Goal: Find specific page/section: Find specific page/section

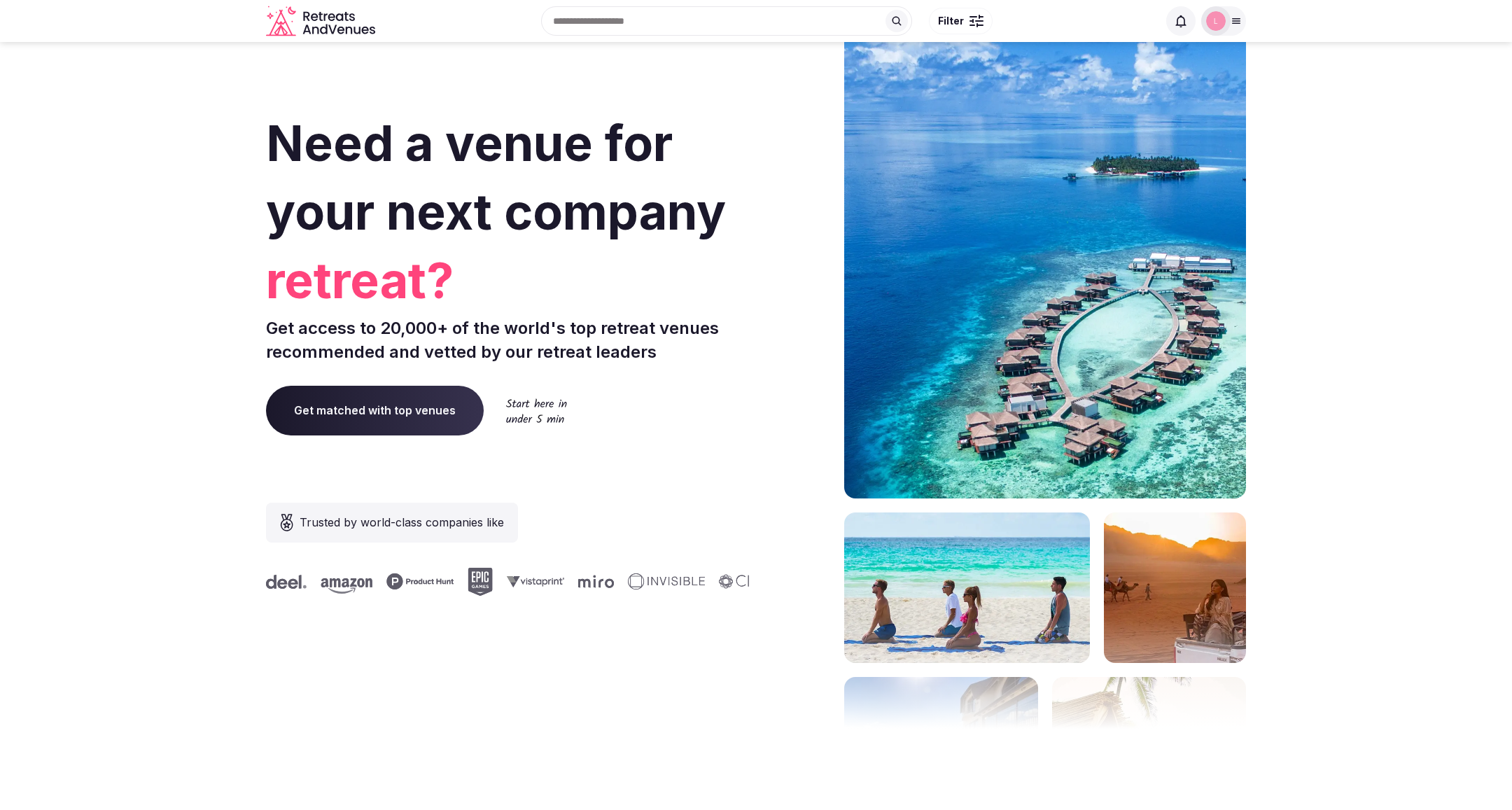
click at [1234, 17] on icon at bounding box center [1235, 21] width 11 height 11
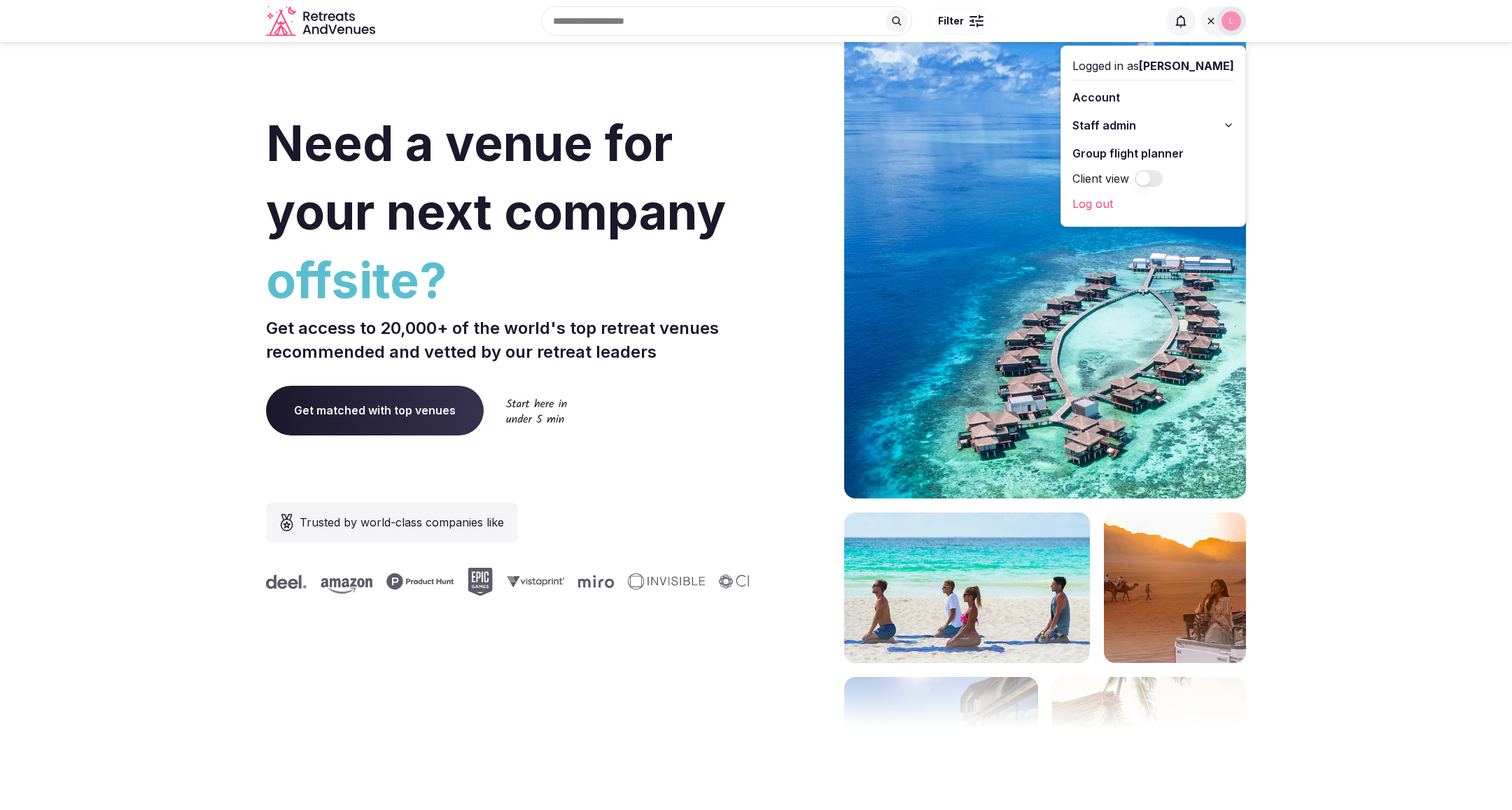
click at [1193, 125] on button "Staff admin" at bounding box center [1153, 125] width 161 height 23
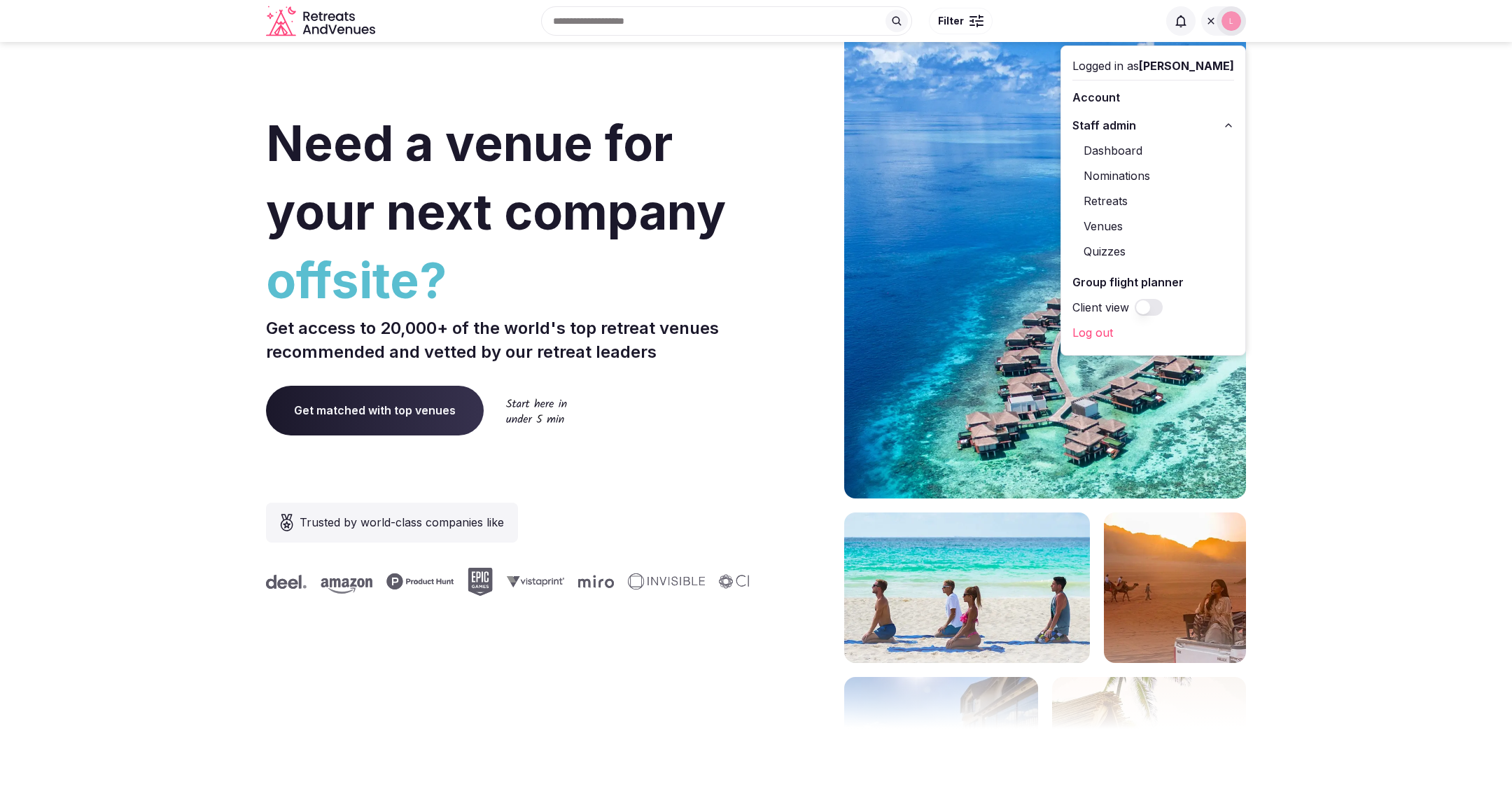
click at [1132, 224] on link "Venues" at bounding box center [1153, 226] width 161 height 23
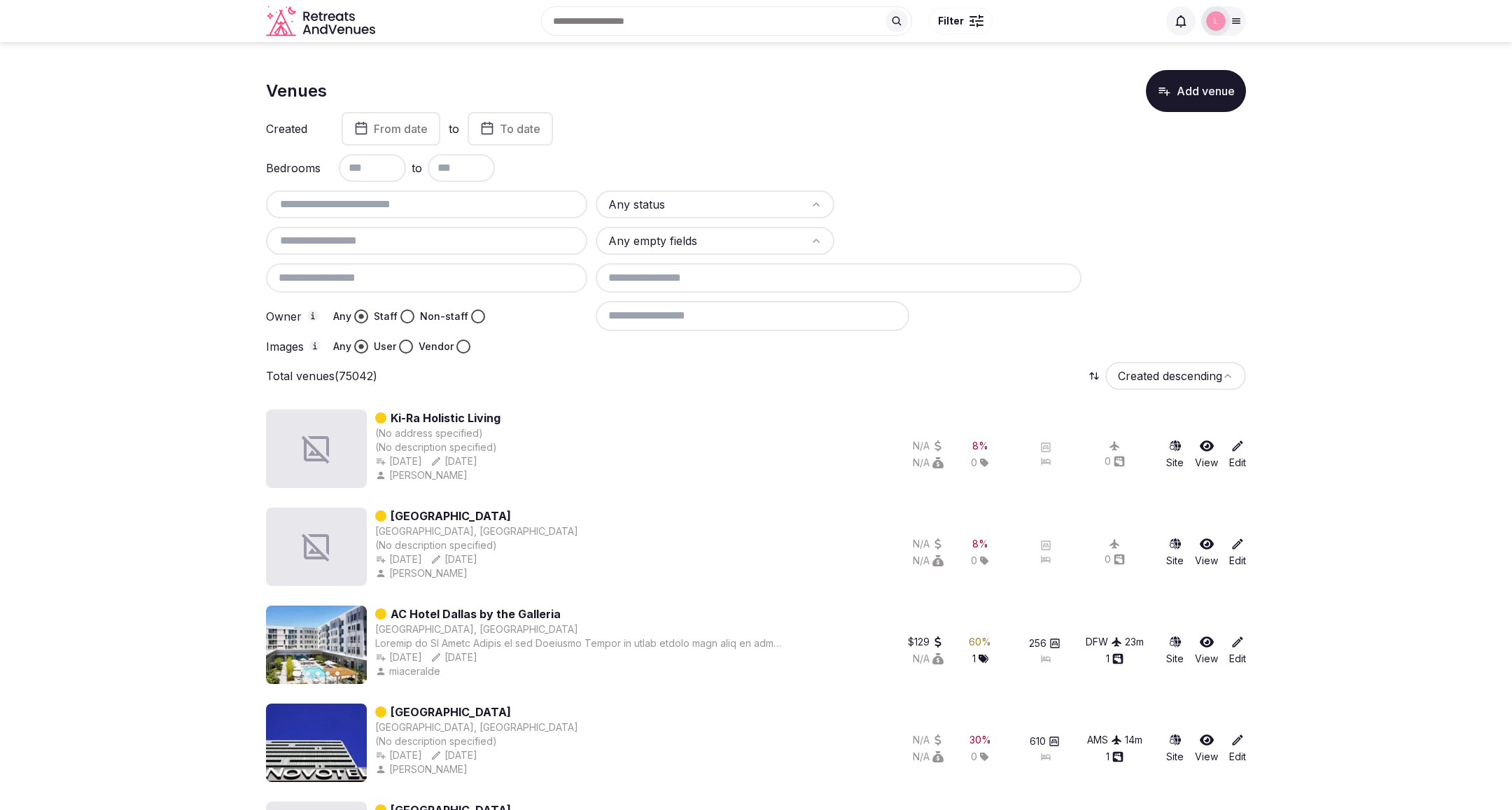
click at [452, 417] on link "Ki-Ra Holistic Living" at bounding box center [445, 417] width 110 height 17
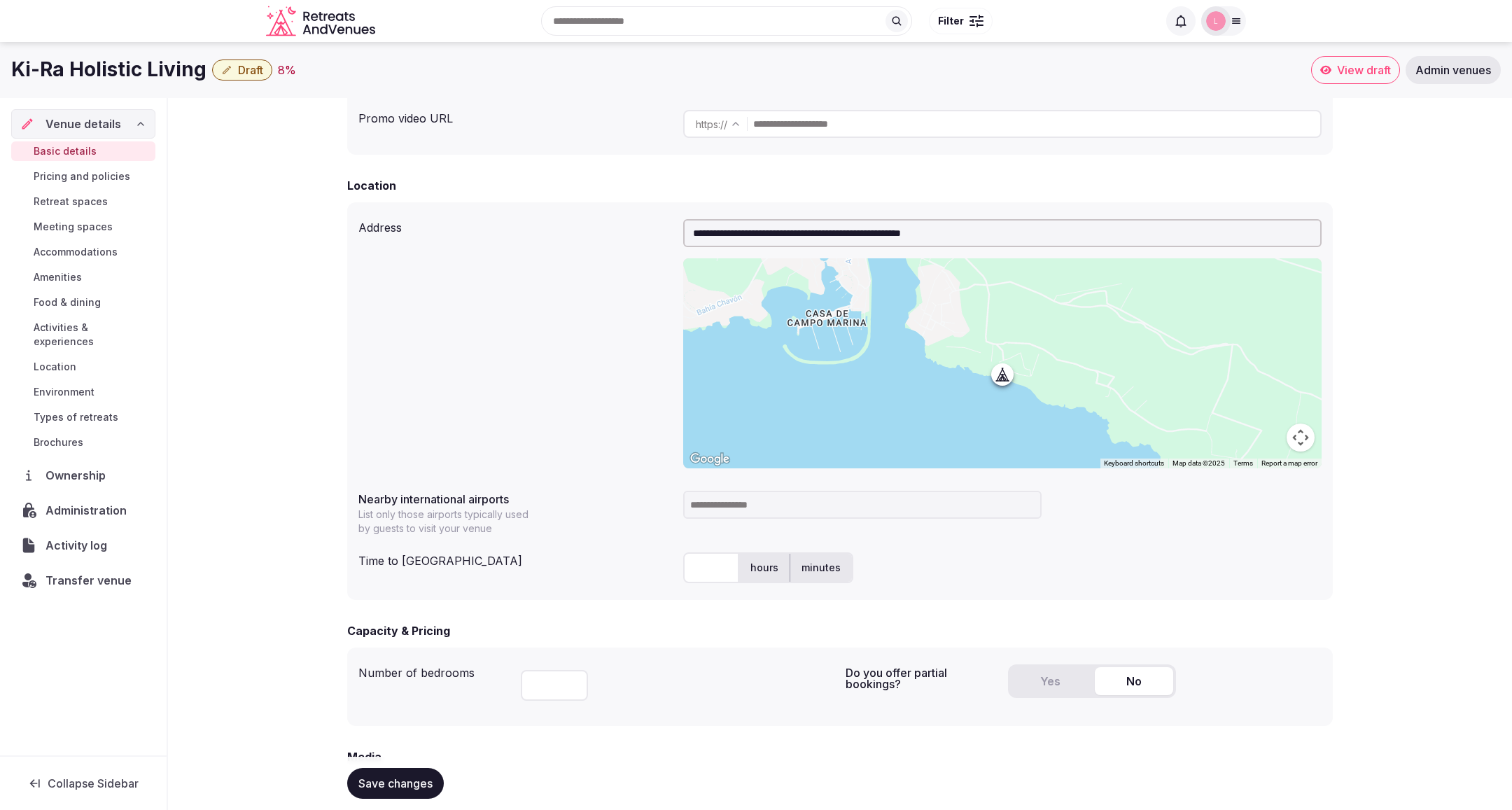
scroll to position [324, 0]
